Goal: Communication & Community: Connect with others

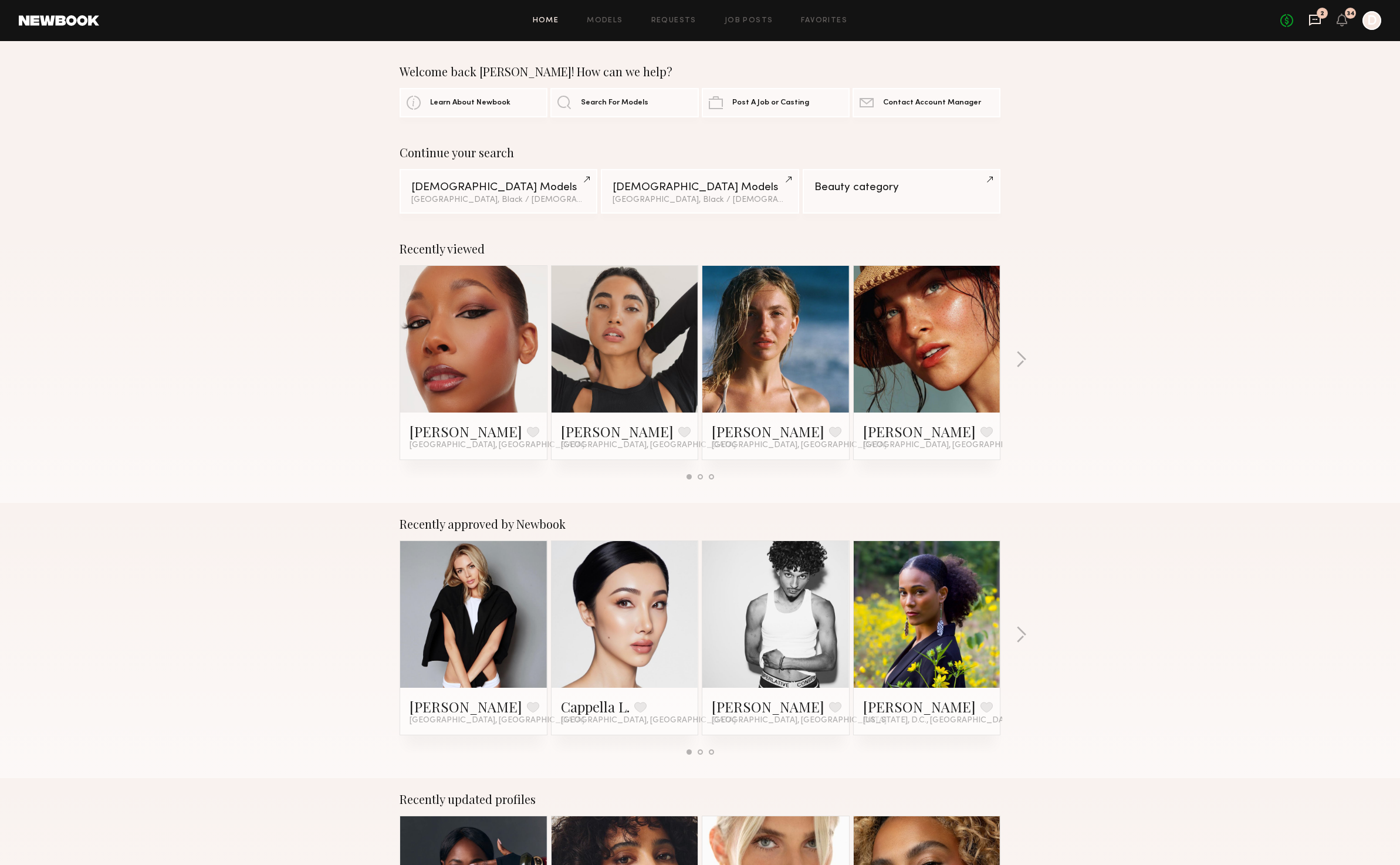
click at [1308, 15] on icon at bounding box center [1315, 20] width 13 height 13
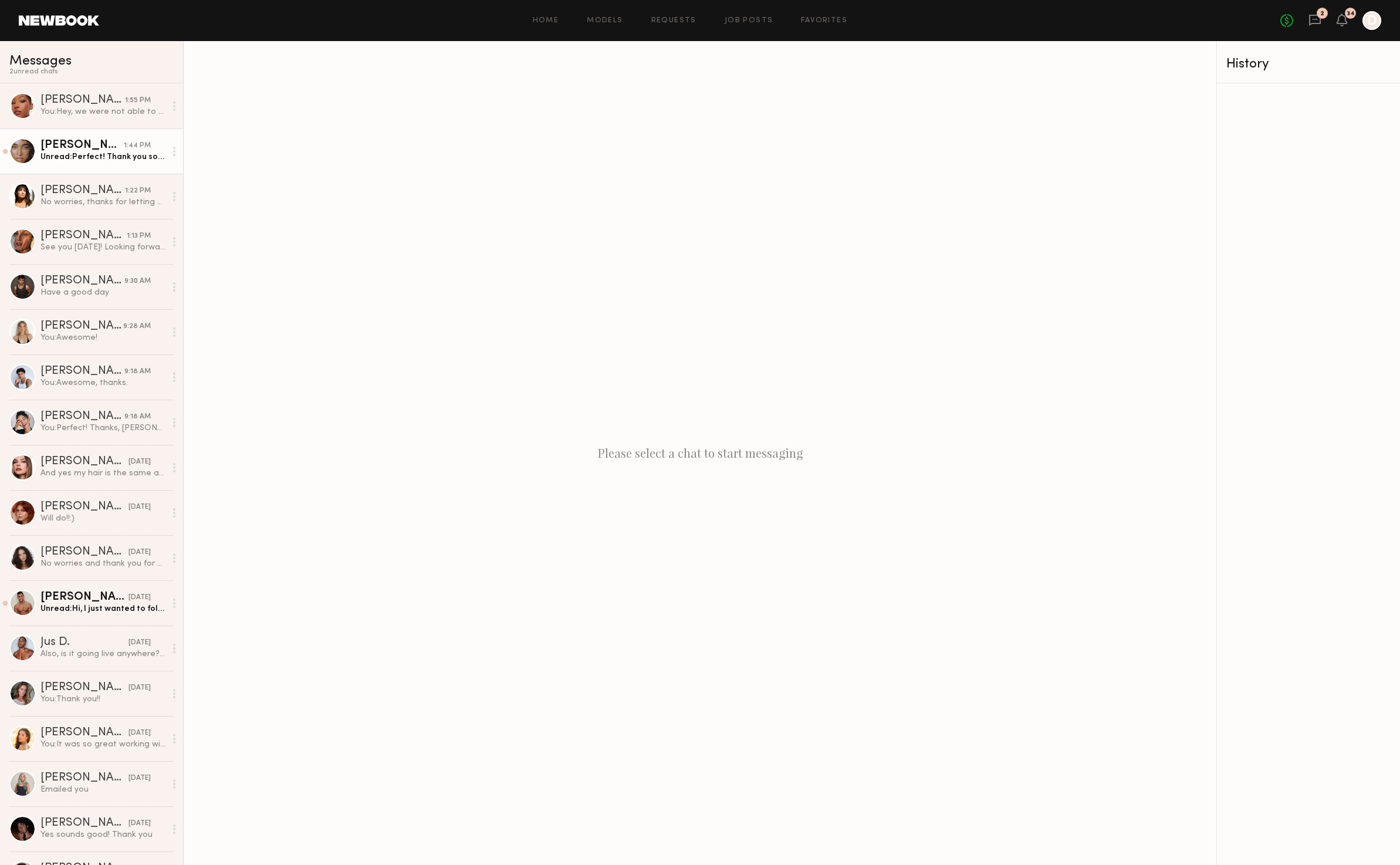
click at [90, 141] on div "[PERSON_NAME]" at bounding box center [82, 146] width 83 height 12
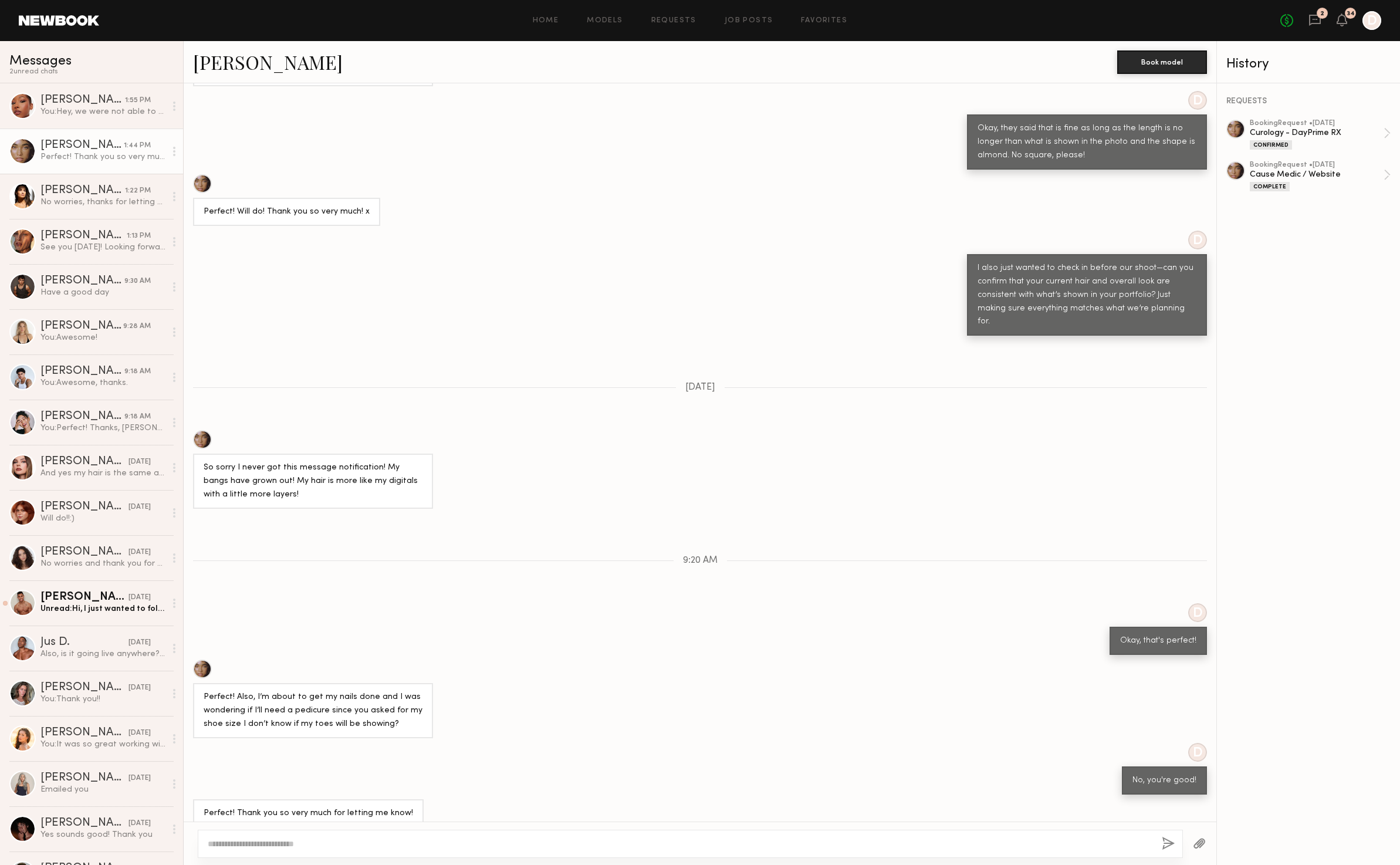
click at [436, 350] on div "Loading D Can you send me a photo of what you're thinking so I can send it to t…" at bounding box center [700, 452] width 1033 height 738
click at [136, 214] on link "Leann V. 1:22 PM No worries, thanks for letting me know!" at bounding box center [92, 196] width 183 height 45
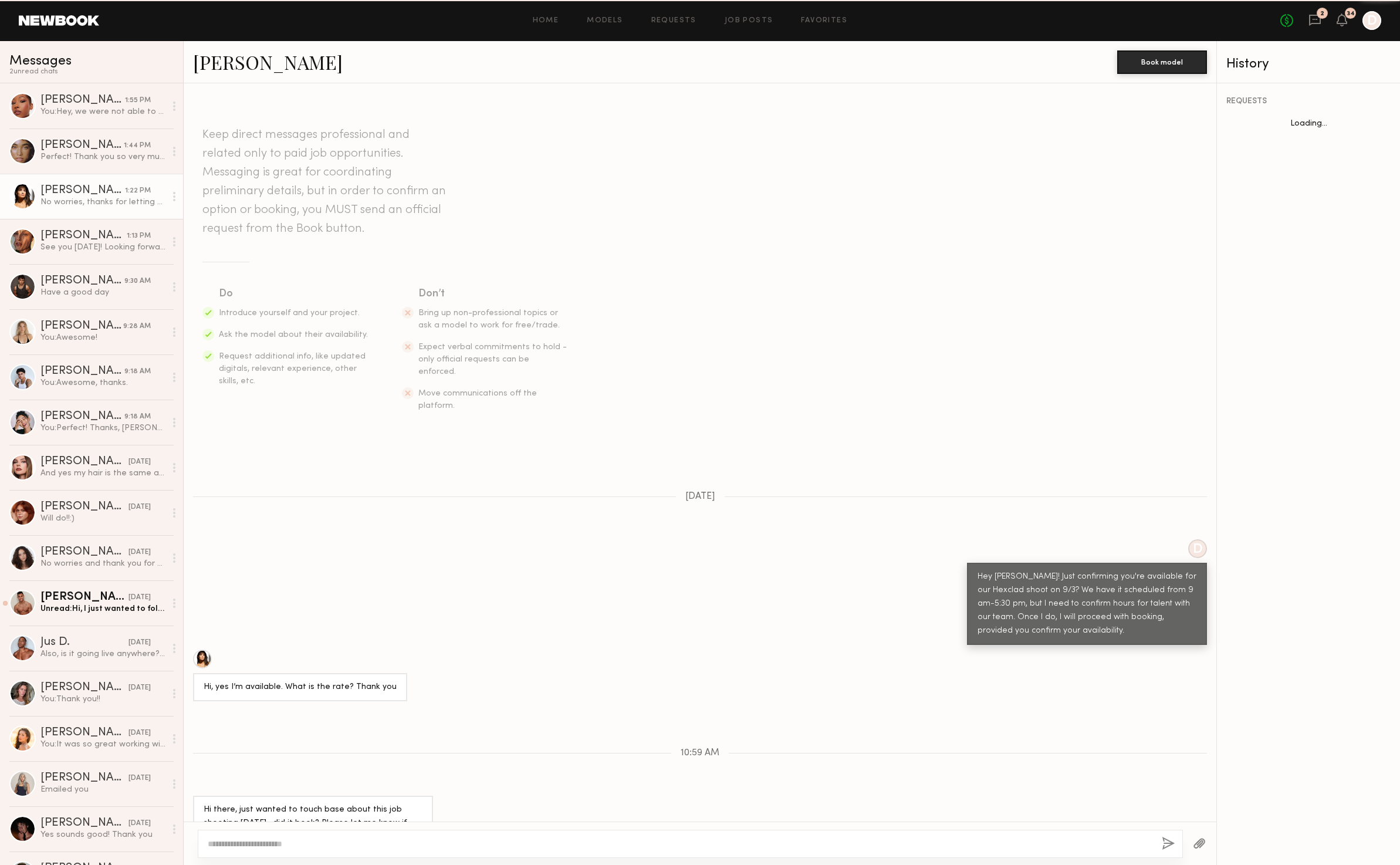
scroll to position [136, 0]
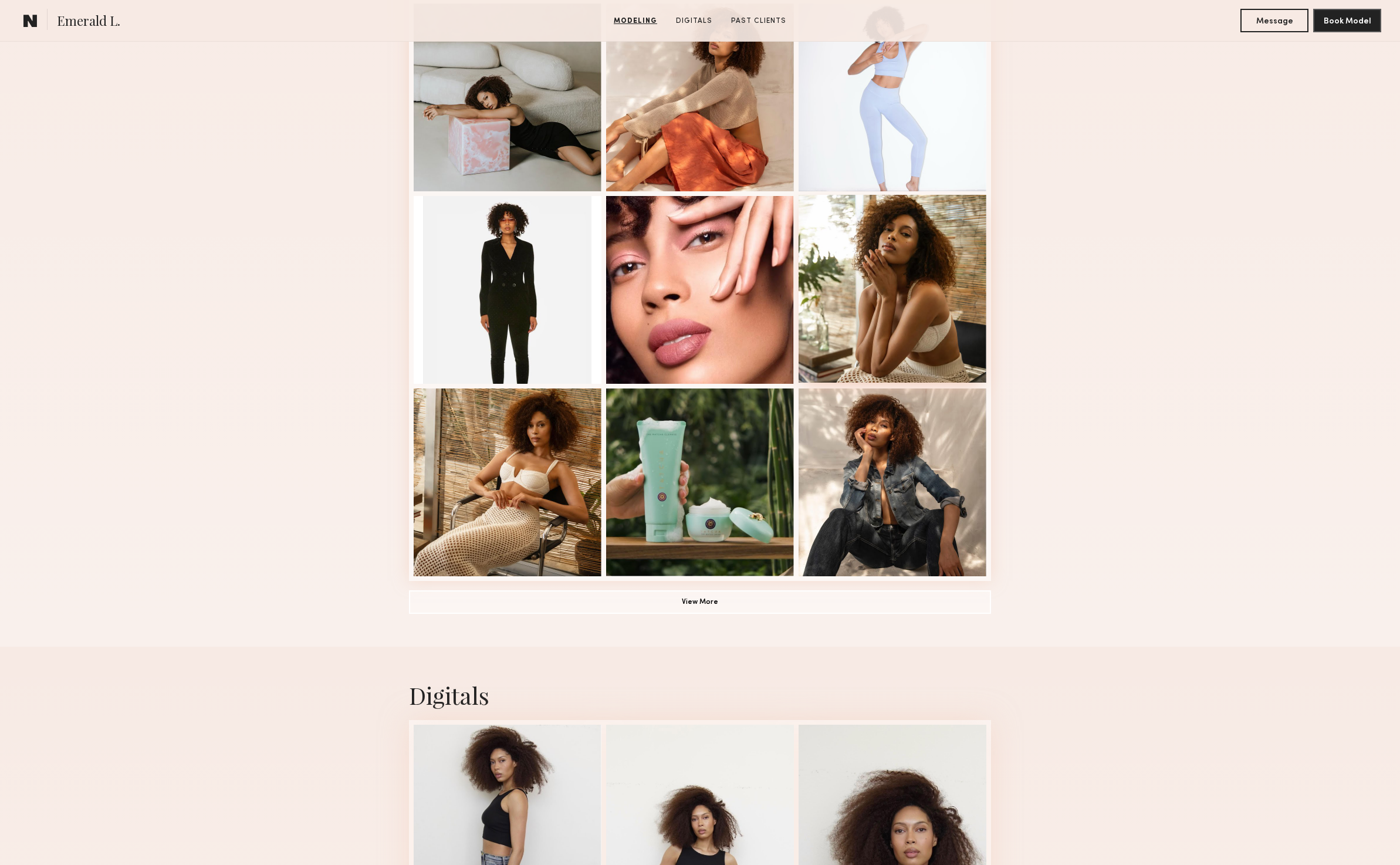
scroll to position [33, 0]
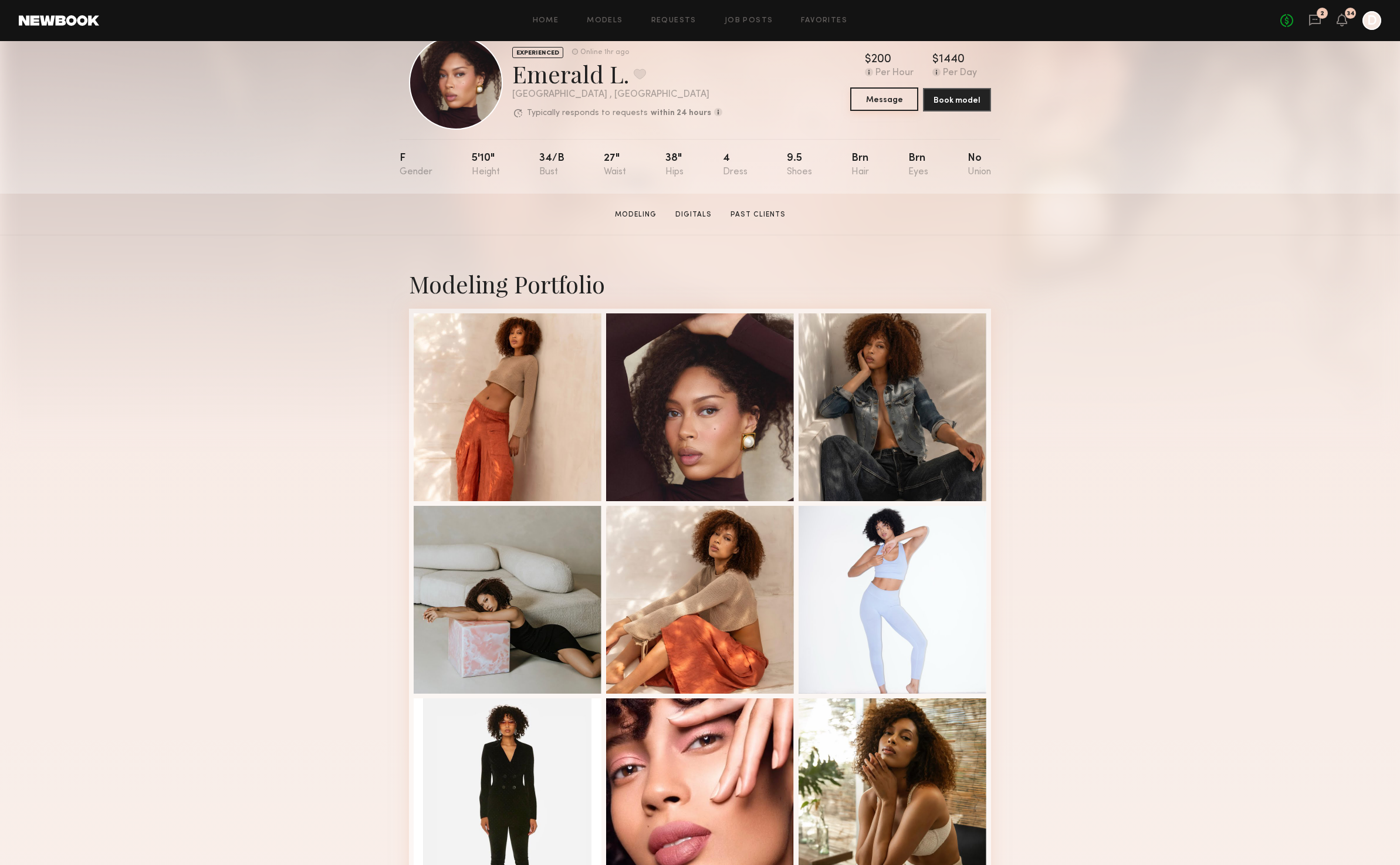
click at [881, 112] on common-button "Message" at bounding box center [884, 100] width 68 height 24
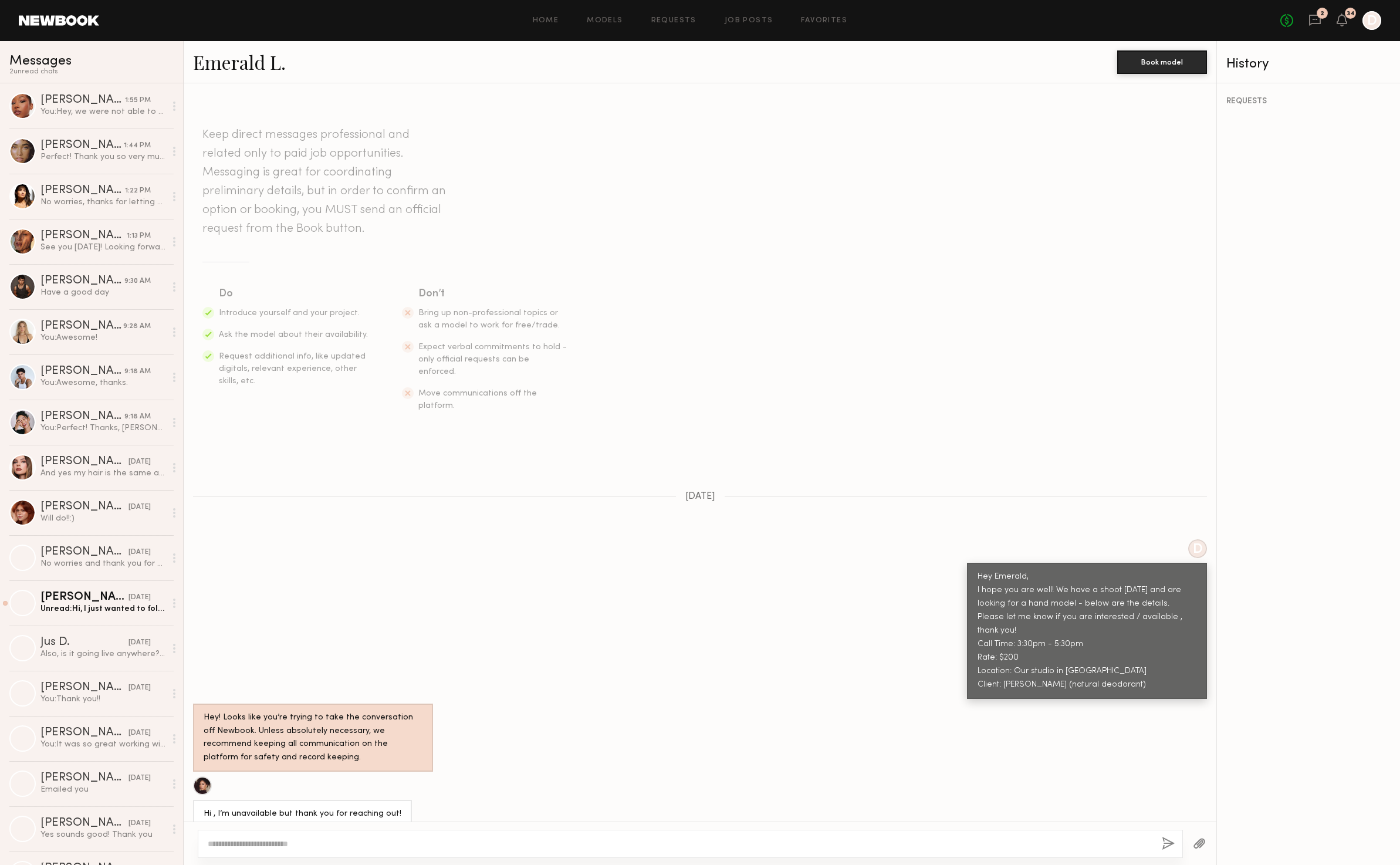
scroll to position [139, 0]
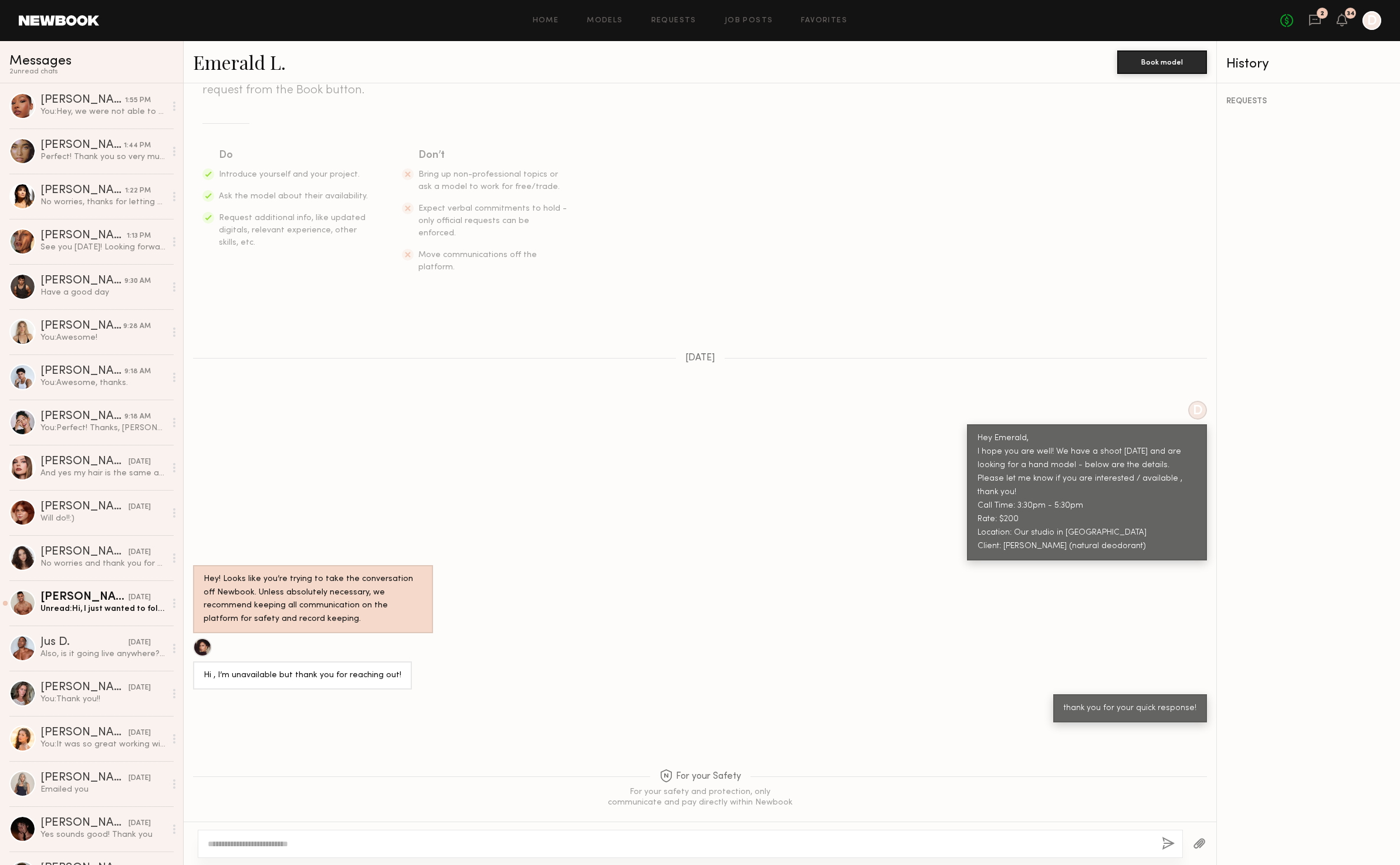
click at [295, 838] on div at bounding box center [680, 844] width 945 height 12
click at [289, 839] on textarea at bounding box center [680, 844] width 945 height 12
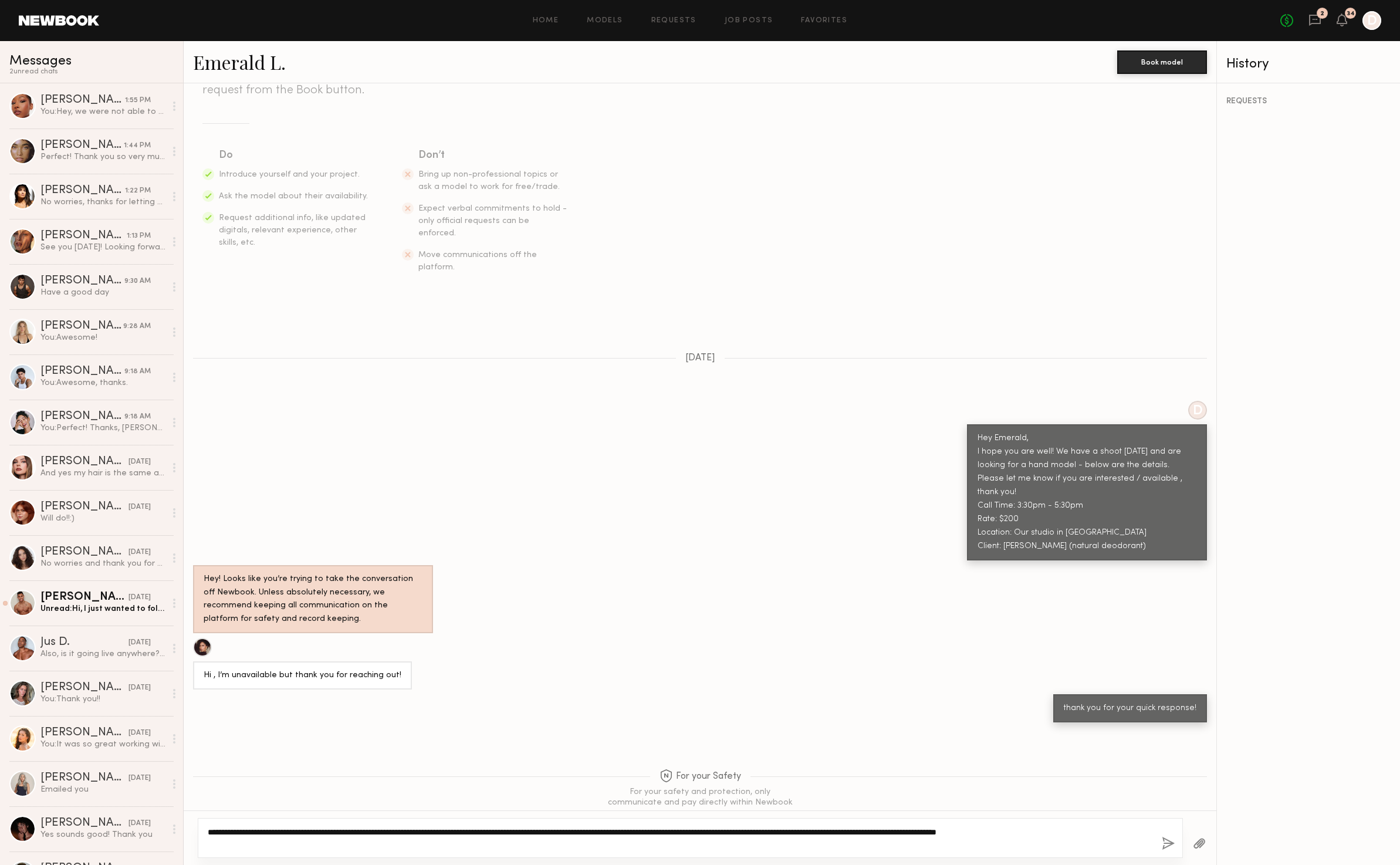
scroll to position [140, 0]
click at [345, 843] on textarea "**********" at bounding box center [680, 838] width 945 height 24
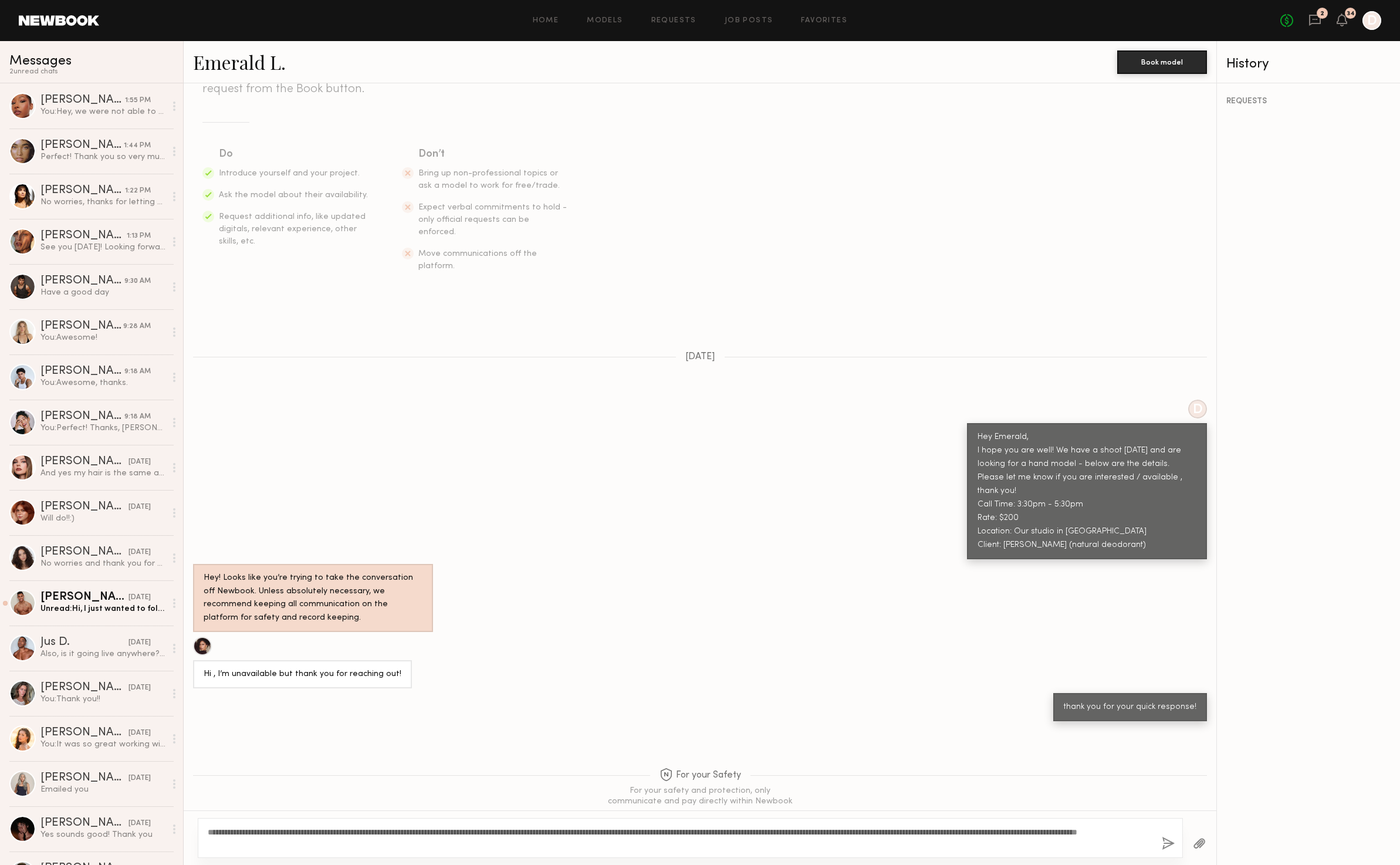
click at [1033, 853] on div "**********" at bounding box center [690, 838] width 985 height 40
click at [1006, 838] on textarea "**********" at bounding box center [680, 838] width 945 height 24
drag, startPoint x: 1056, startPoint y: 831, endPoint x: 1102, endPoint y: 841, distance: 47.1
click at [1056, 831] on textarea "**********" at bounding box center [680, 838] width 945 height 24
type textarea "**********"
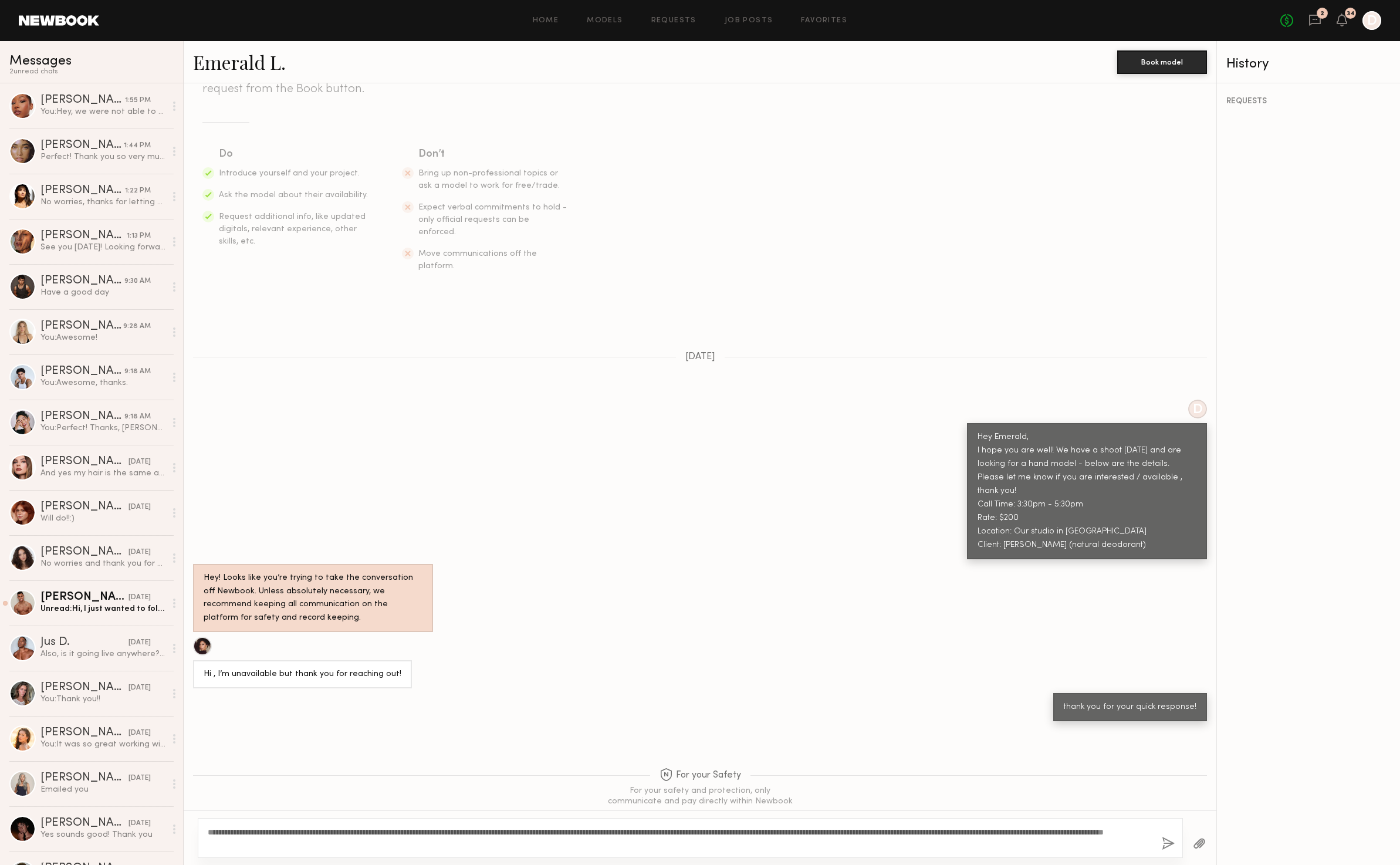
click at [1168, 846] on button "button" at bounding box center [1169, 844] width 13 height 14
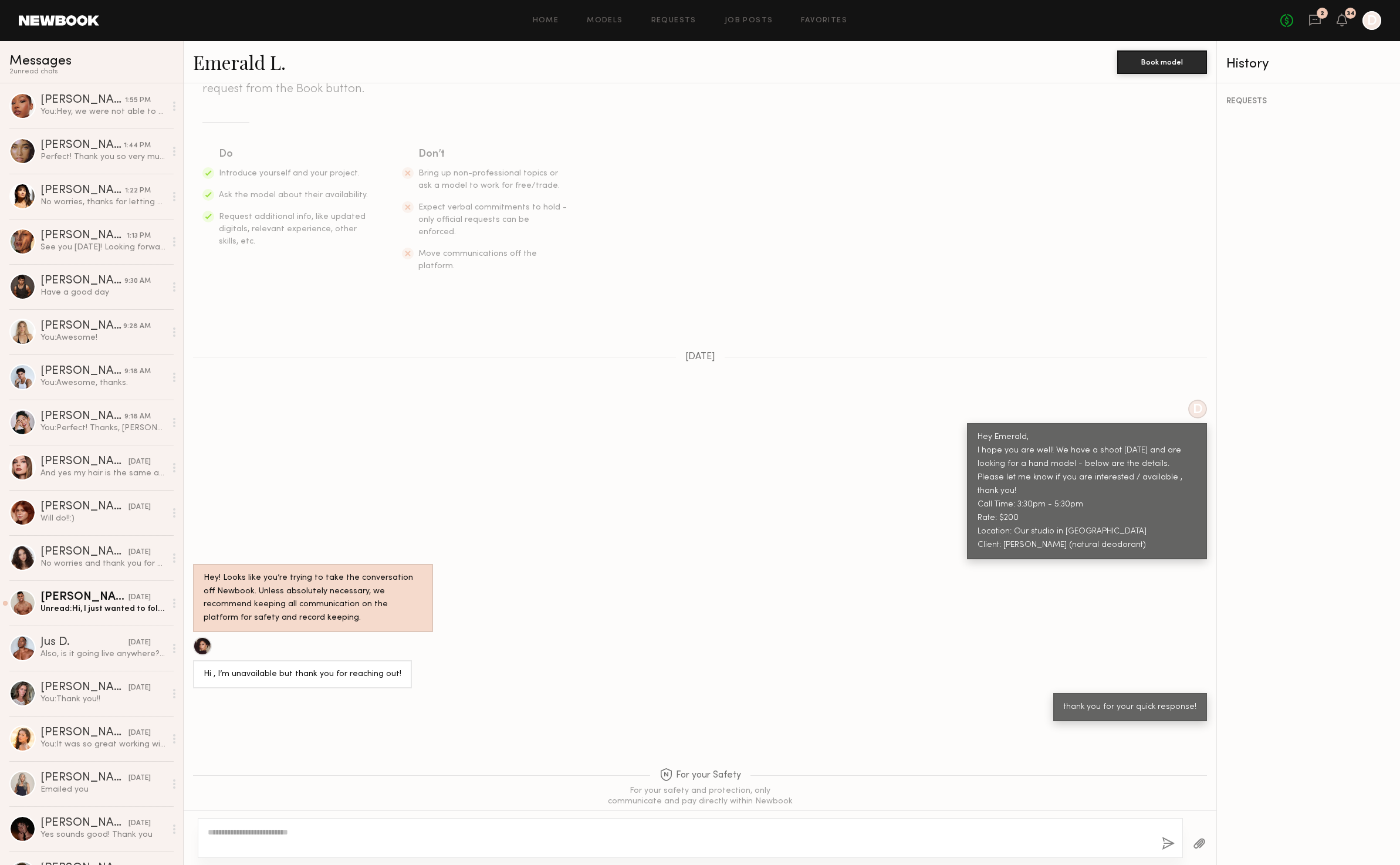
scroll to position [441, 0]
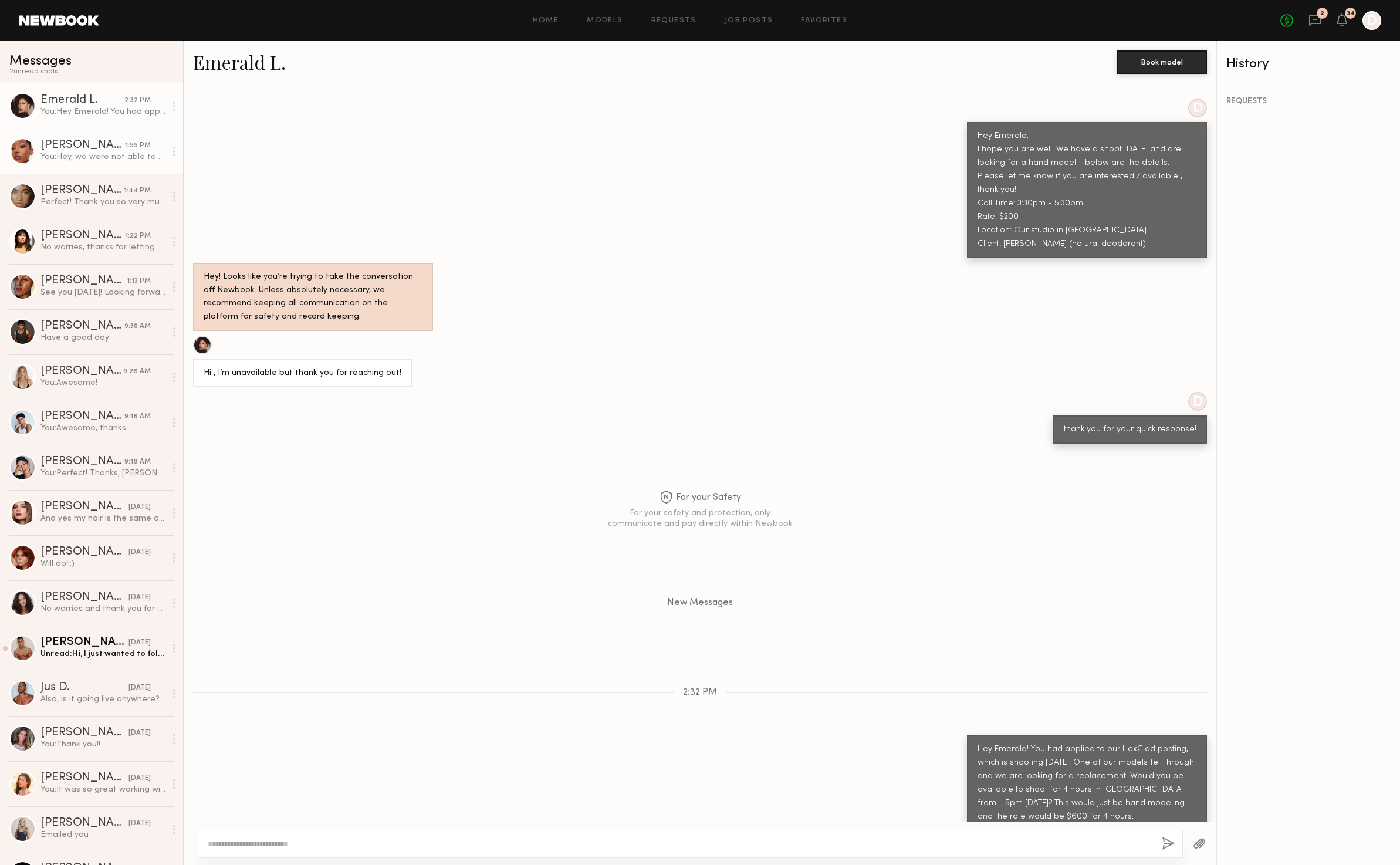
click at [106, 159] on div "You: Hey, we were not able to get approval for the $250 rate. Are you still int…" at bounding box center [103, 157] width 125 height 11
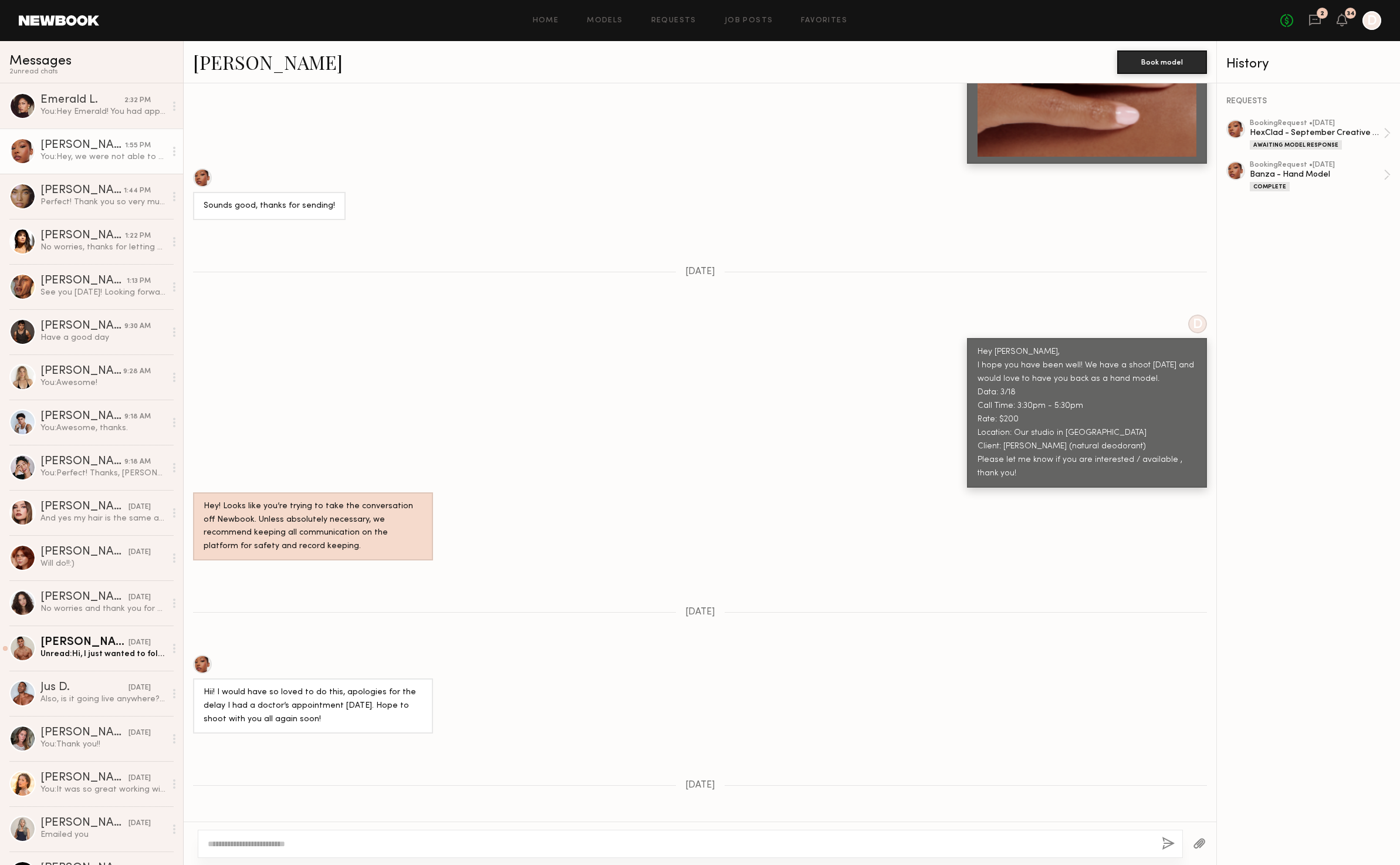
scroll to position [3665, 0]
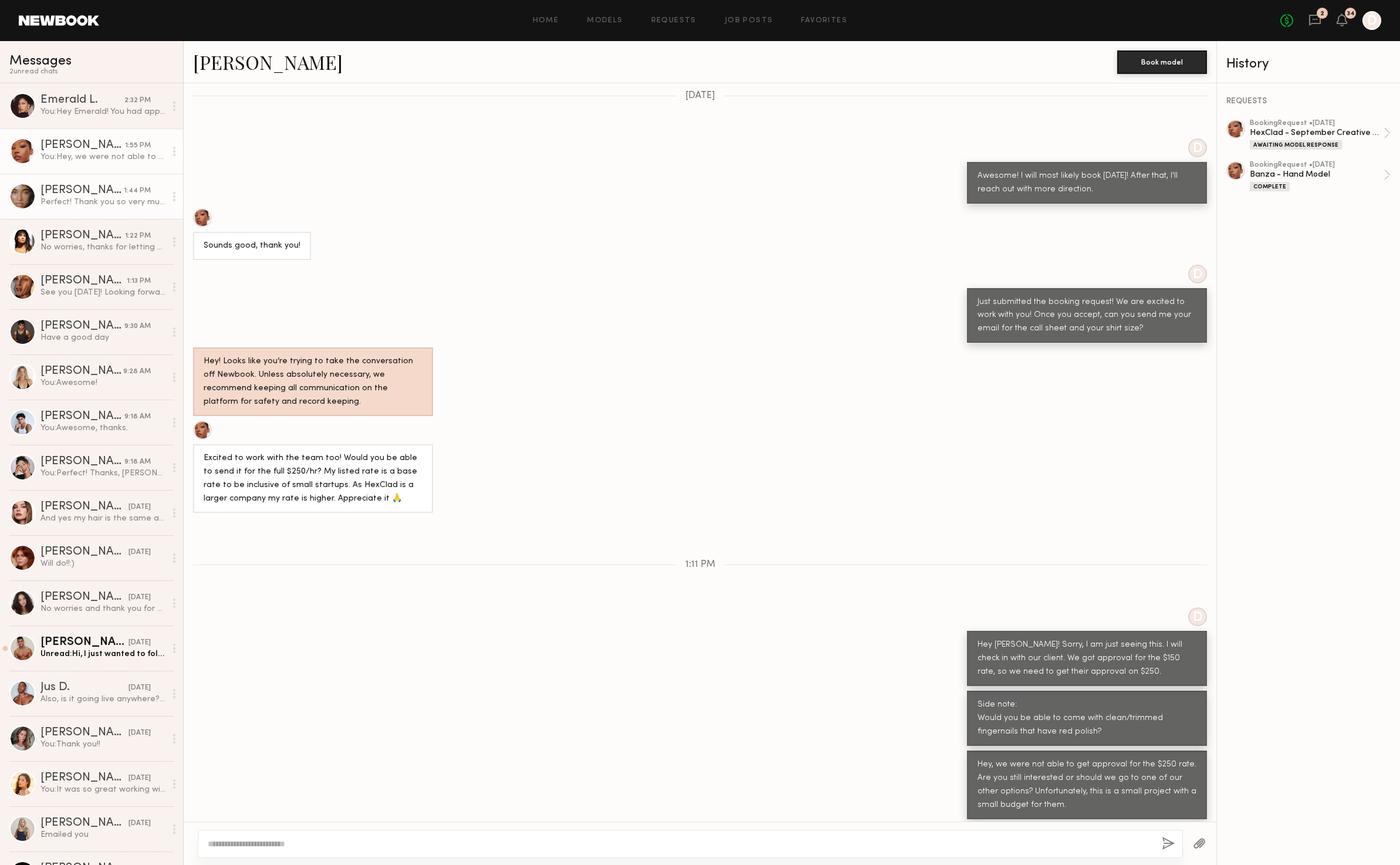
click at [73, 185] on div "[PERSON_NAME]" at bounding box center [82, 191] width 83 height 12
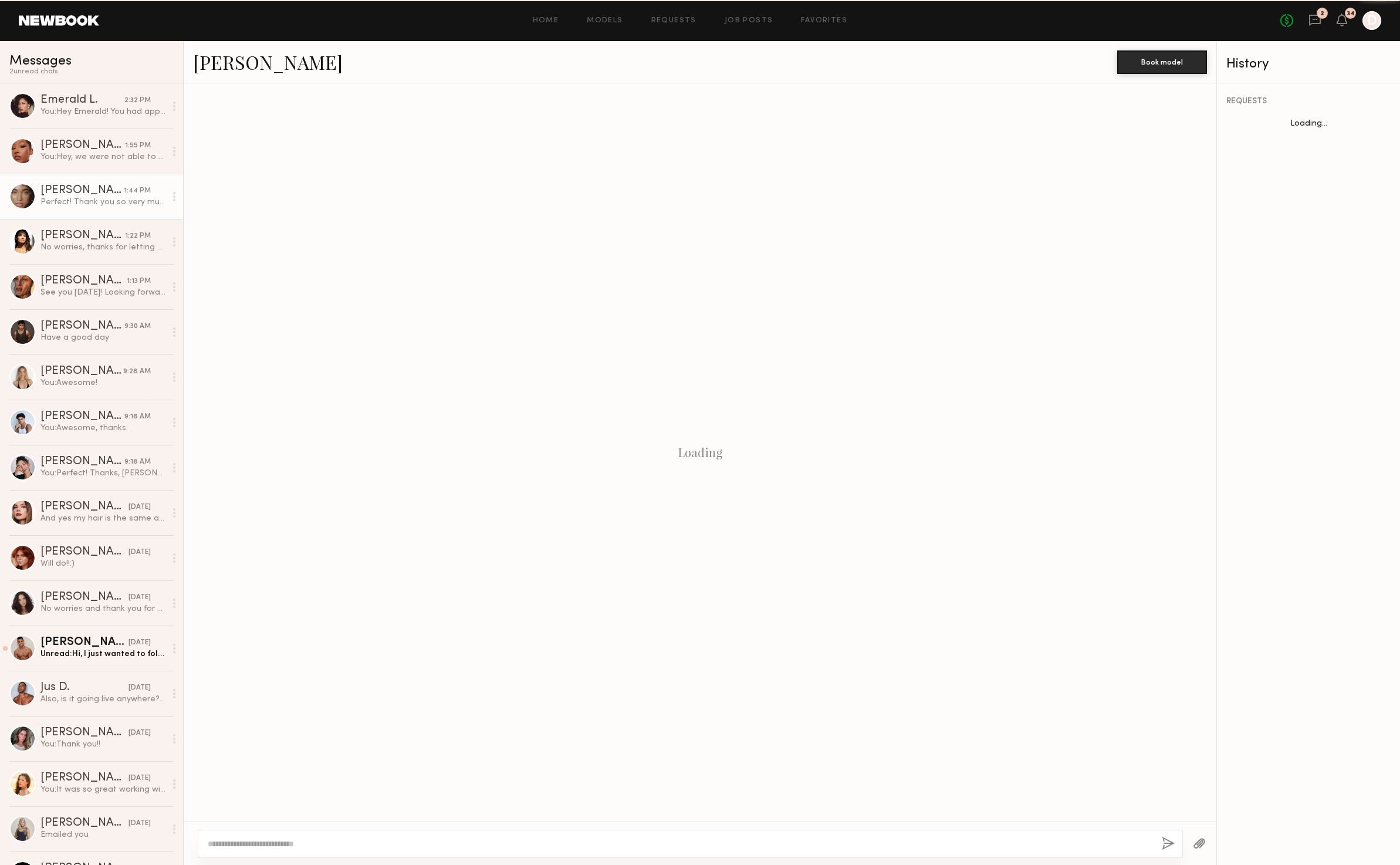
scroll to position [432, 0]
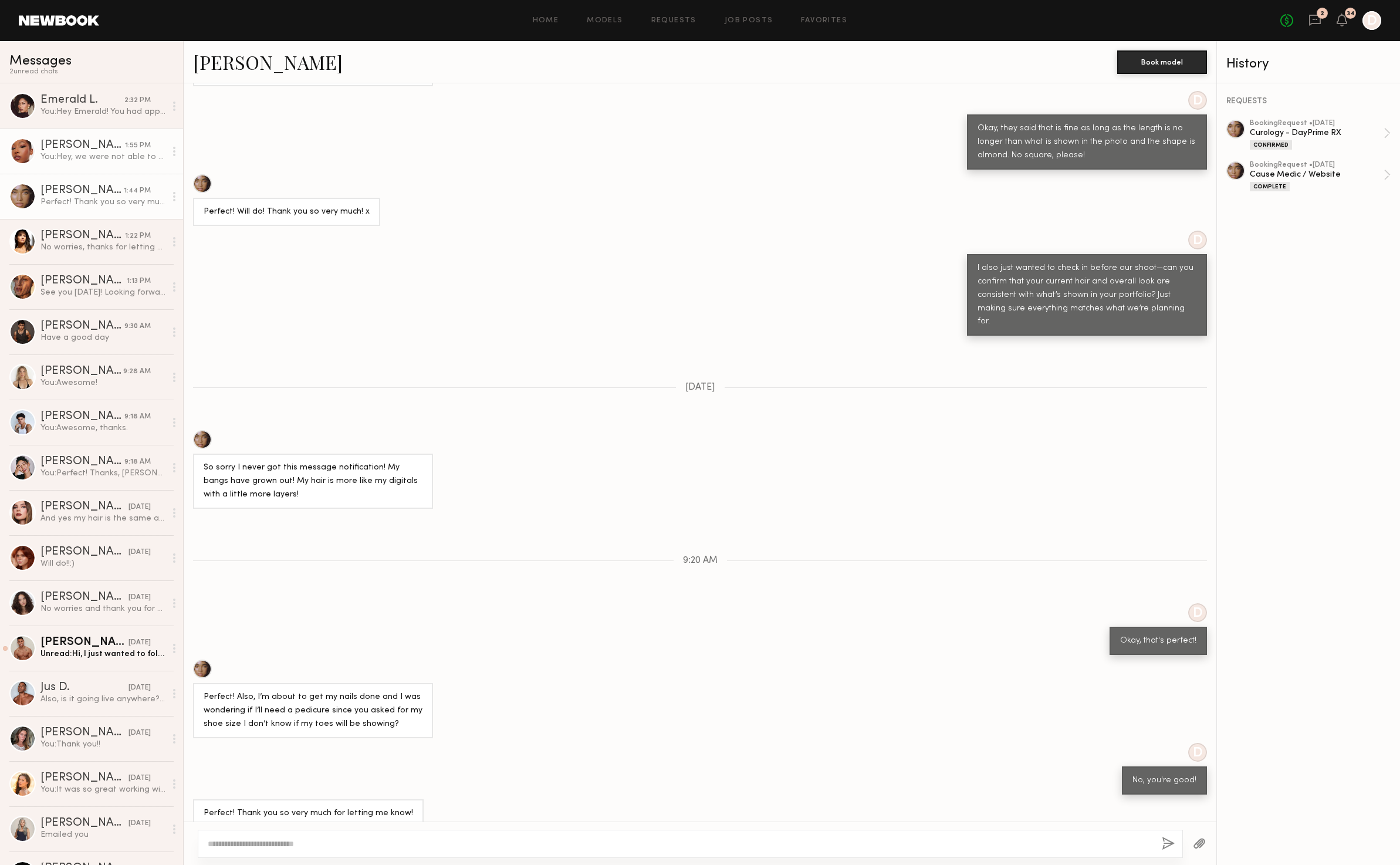
click at [89, 159] on div "You: Hey, we were not able to get approval for the $250 rate. Are you still int…" at bounding box center [103, 157] width 125 height 11
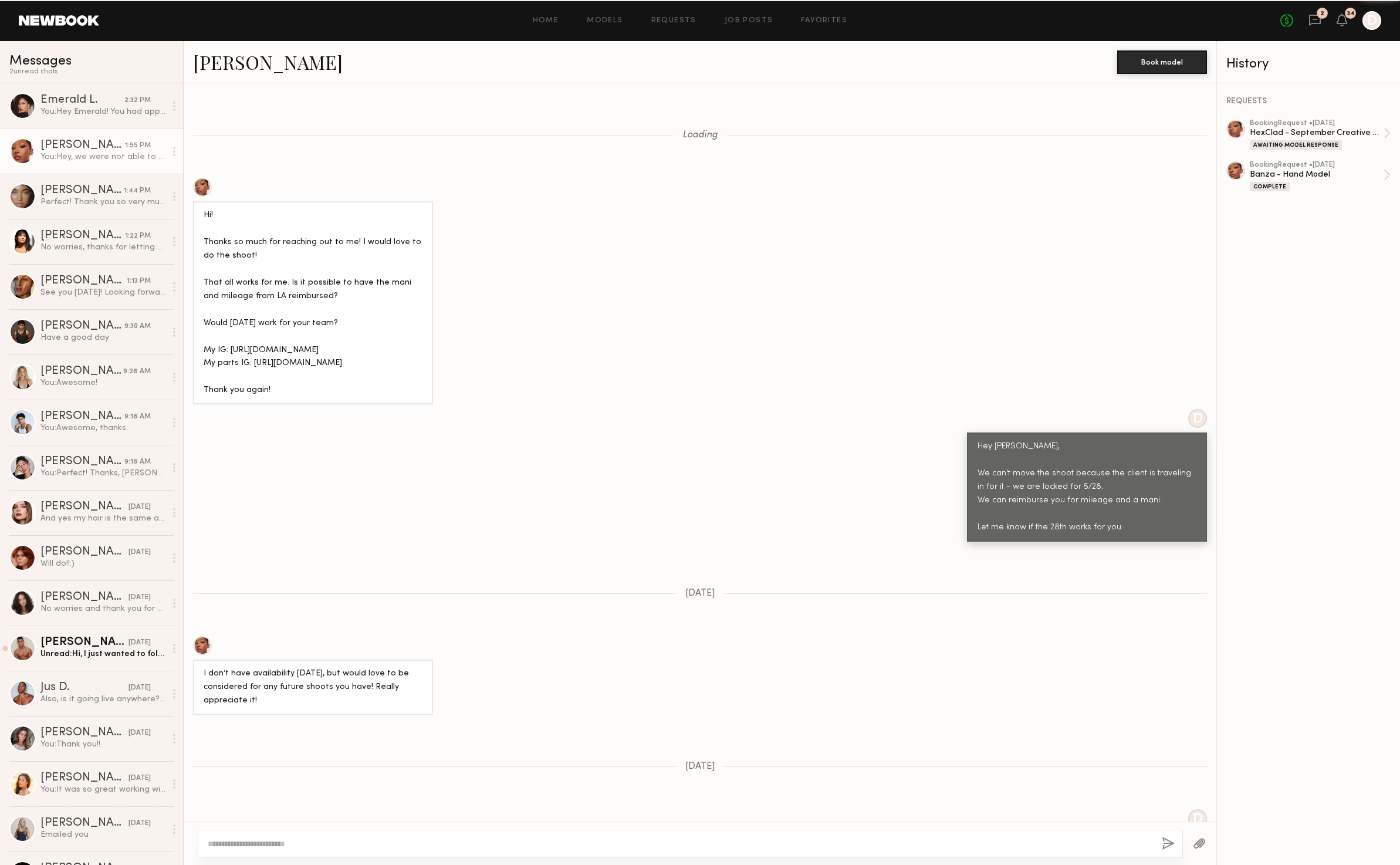
scroll to position [3665, 0]
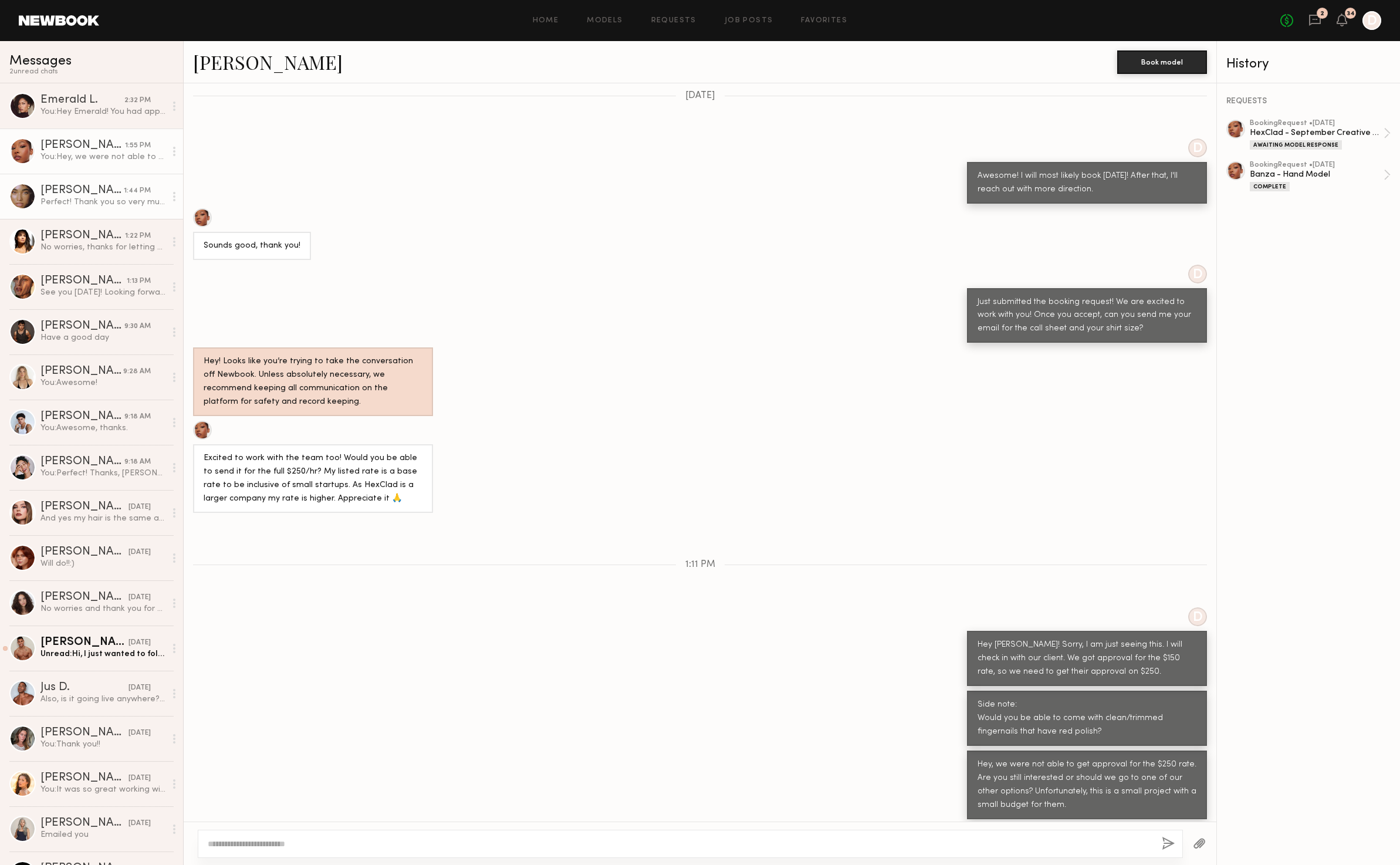
click at [123, 188] on div "[PERSON_NAME]" at bounding box center [82, 191] width 83 height 12
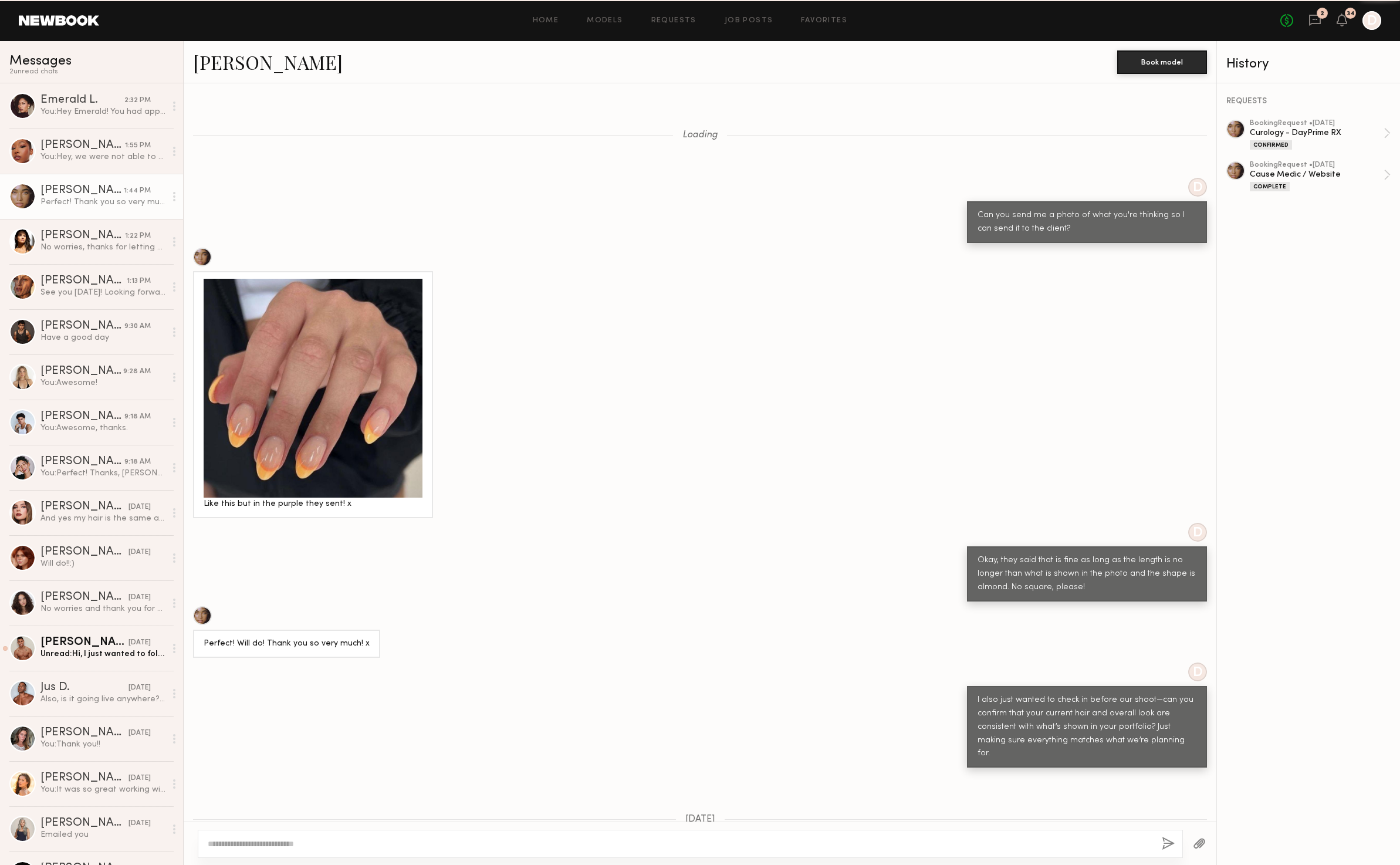
scroll to position [432, 0]
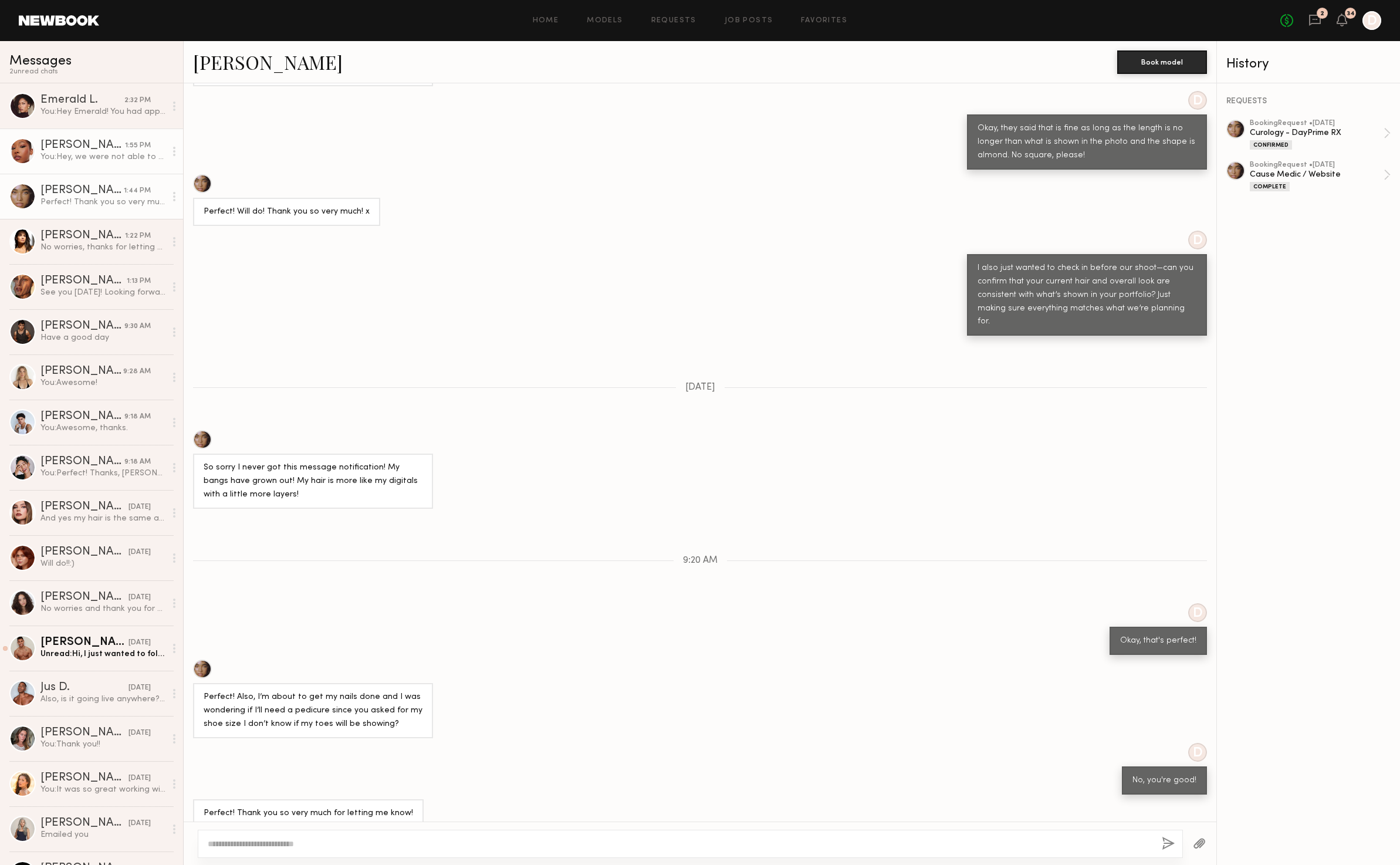
click at [126, 144] on div "1:55 PM" at bounding box center [137, 145] width 26 height 11
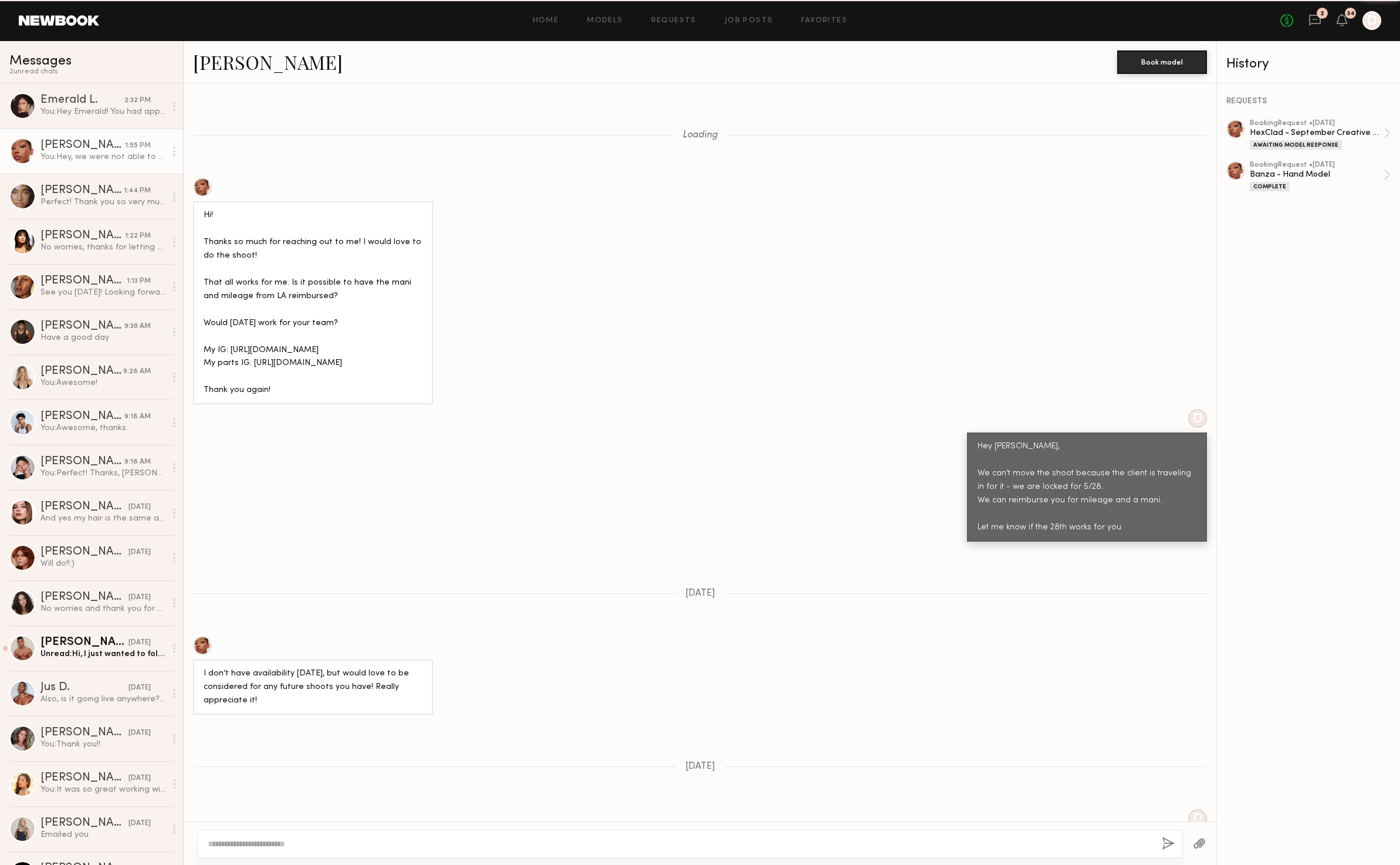
scroll to position [3665, 0]
